Goal: Information Seeking & Learning: Find specific fact

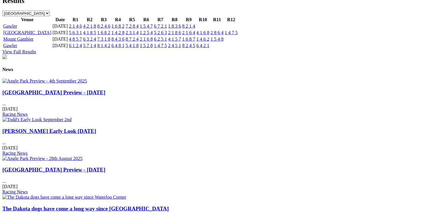
scroll to position [664, 0]
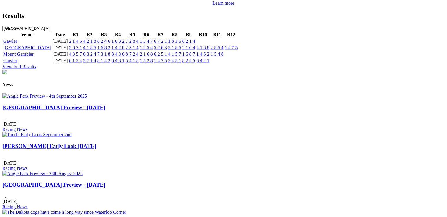
click at [68, 111] on link "[GEOGRAPHIC_DATA] Preview - [DATE]" at bounding box center [53, 107] width 103 height 6
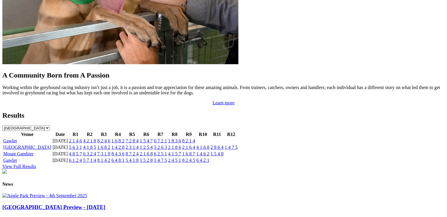
scroll to position [590, 0]
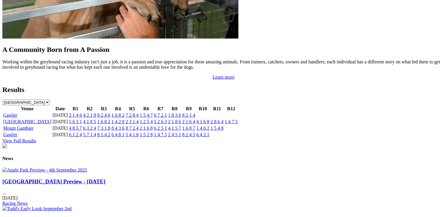
click at [36, 138] on link "View Full Results" at bounding box center [19, 140] width 34 height 5
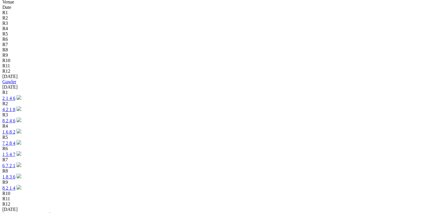
scroll to position [177, 0]
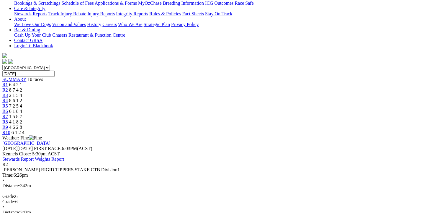
scroll to position [177, 0]
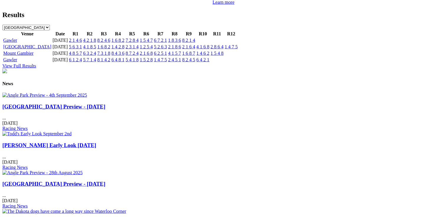
scroll to position [664, 0]
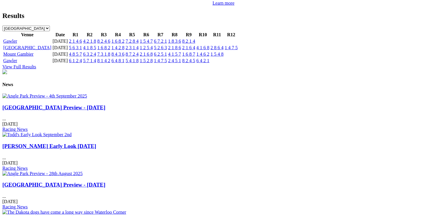
click at [54, 111] on link "[GEOGRAPHIC_DATA] Preview - [DATE]" at bounding box center [53, 107] width 103 height 6
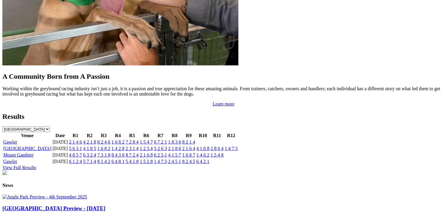
scroll to position [487, 0]
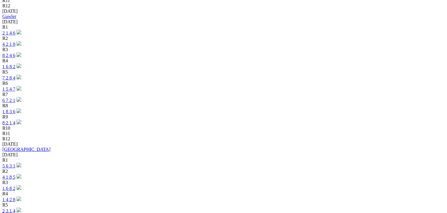
scroll to position [265, 0]
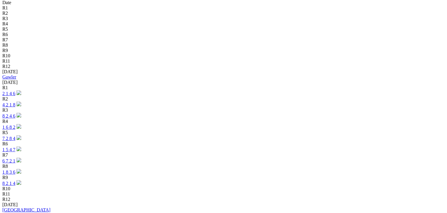
scroll to position [206, 0]
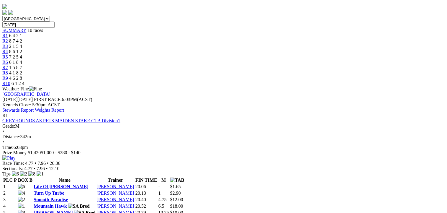
scroll to position [177, 0]
